Goal: Task Accomplishment & Management: Manage account settings

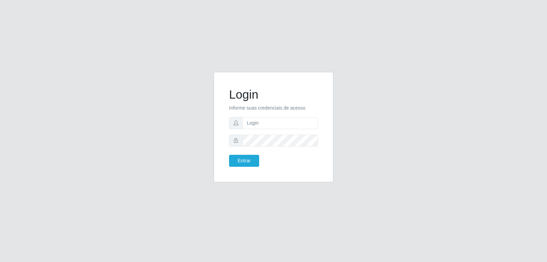
type input "[EMAIL_ADDRESS][DOMAIN_NAME]"
click at [229, 155] on button "Entrar" at bounding box center [244, 161] width 30 height 12
drag, startPoint x: 511, startPoint y: 26, endPoint x: 455, endPoint y: 76, distance: 75.4
drag, startPoint x: 455, startPoint y: 76, endPoint x: 253, endPoint y: 163, distance: 219.4
click at [253, 163] on button "Entrar" at bounding box center [244, 161] width 30 height 12
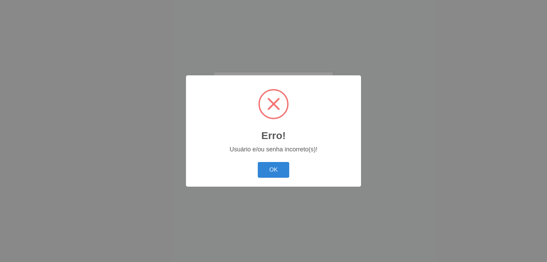
click at [279, 175] on button "OK" at bounding box center [274, 170] width 32 height 16
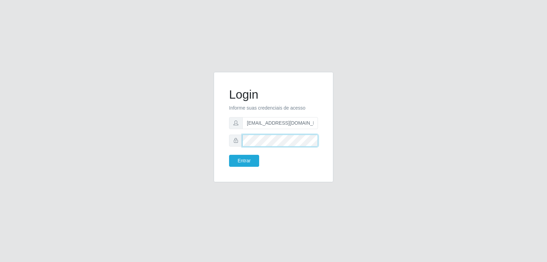
click at [204, 151] on div "Login Informe suas credenciais de acesso [EMAIL_ADDRESS][DOMAIN_NAME] Entrar" at bounding box center [274, 131] width 390 height 118
click at [229, 155] on button "Entrar" at bounding box center [244, 161] width 30 height 12
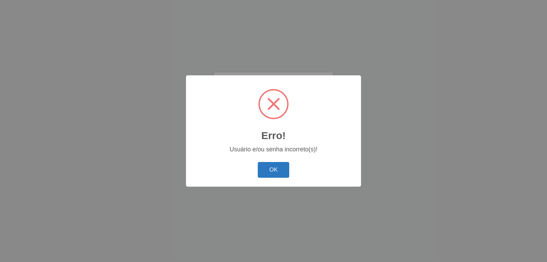
click at [262, 165] on button "OK" at bounding box center [274, 170] width 32 height 16
